Goal: Task Accomplishment & Management: Use online tool/utility

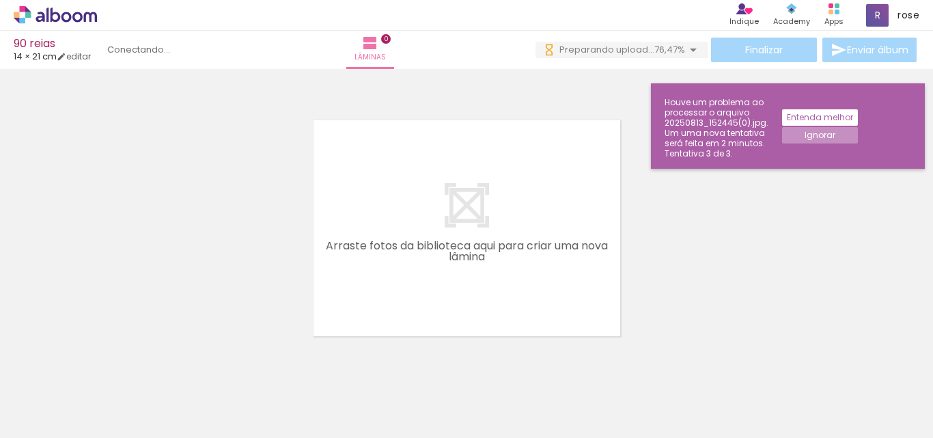
scroll to position [0, 2321]
click at [180, 171] on div at bounding box center [466, 211] width 933 height 274
click at [635, 176] on div at bounding box center [466, 211] width 933 height 274
click at [226, 278] on div at bounding box center [466, 211] width 933 height 274
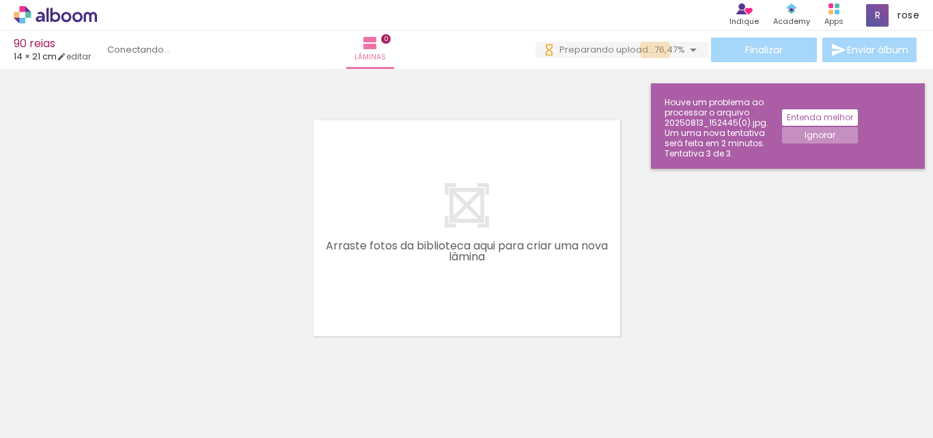
click at [655, 50] on span "76,47%" at bounding box center [670, 49] width 31 height 13
click at [605, 79] on div "20250813_153614.jpg" at bounding box center [641, 74] width 77 height 8
click at [515, 92] on div at bounding box center [466, 211] width 933 height 274
click at [177, 53] on quentale-status at bounding box center [152, 50] width 108 height 30
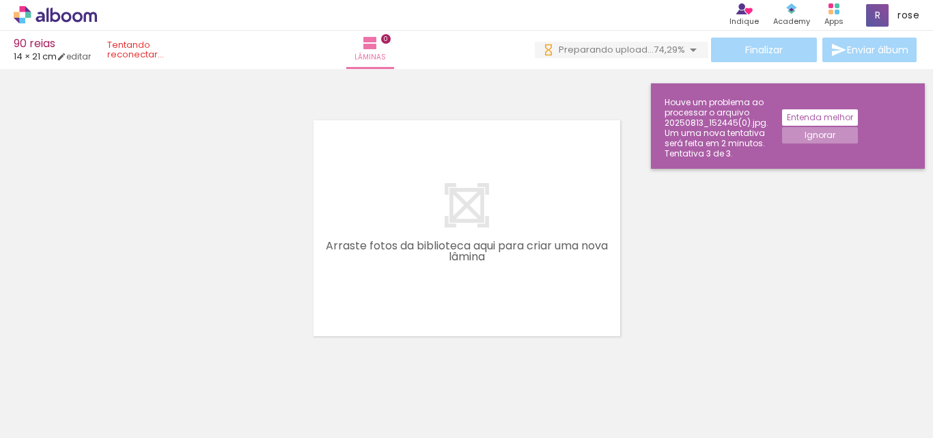
scroll to position [0, 1962]
